Goal: Transaction & Acquisition: Purchase product/service

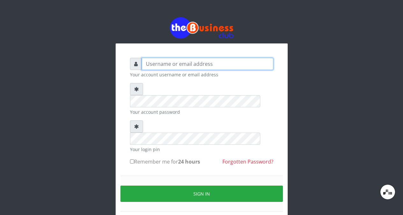
click at [263, 62] on input "text" at bounding box center [208, 64] width 132 height 12
type input "Teaforteconcept"
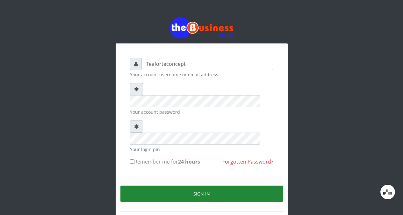
click at [253, 185] on button "Sign in" at bounding box center [202, 193] width 163 height 16
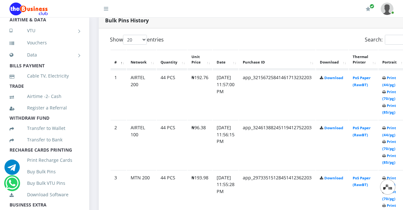
scroll to position [49, 0]
click at [47, 176] on link "Buy Bulk Pins" at bounding box center [45, 171] width 70 height 15
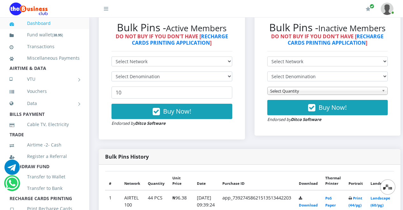
scroll to position [194, 0]
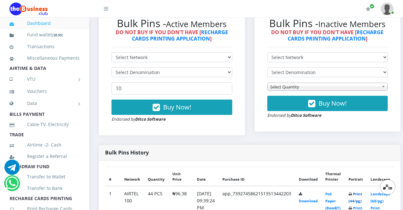
click at [363, 191] on link "Print (44/pg)" at bounding box center [356, 197] width 14 height 12
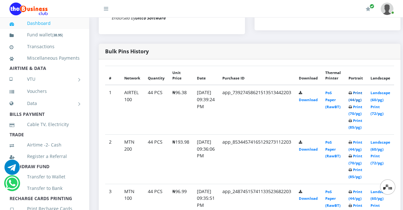
scroll to position [315, 0]
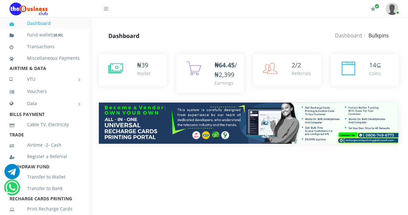
drag, startPoint x: 408, startPoint y: 63, endPoint x: 408, endPoint y: 83, distance: 19.8
click at [408, 83] on div "₦ 39 Wallet 2/2" at bounding box center [248, 103] width 319 height 118
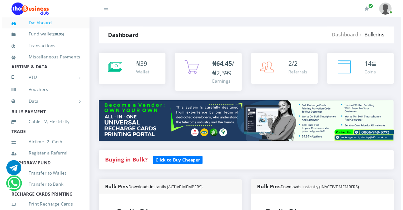
scroll to position [377, 0]
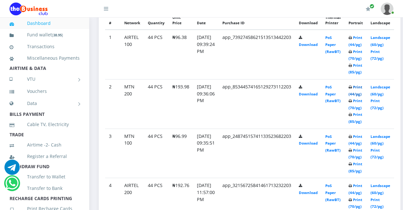
click at [363, 93] on link "Print (44/pg)" at bounding box center [356, 91] width 14 height 12
click at [363, 140] on link "Print (44/pg)" at bounding box center [356, 140] width 14 height 12
